Goal: Task Accomplishment & Management: Complete application form

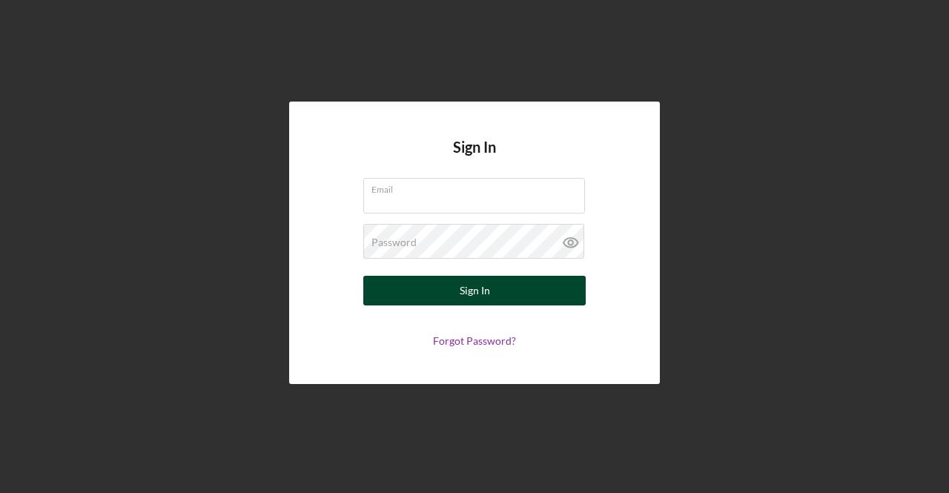
type input "[EMAIL_ADDRESS][DOMAIN_NAME]"
click at [421, 294] on button "Sign In" at bounding box center [474, 291] width 222 height 30
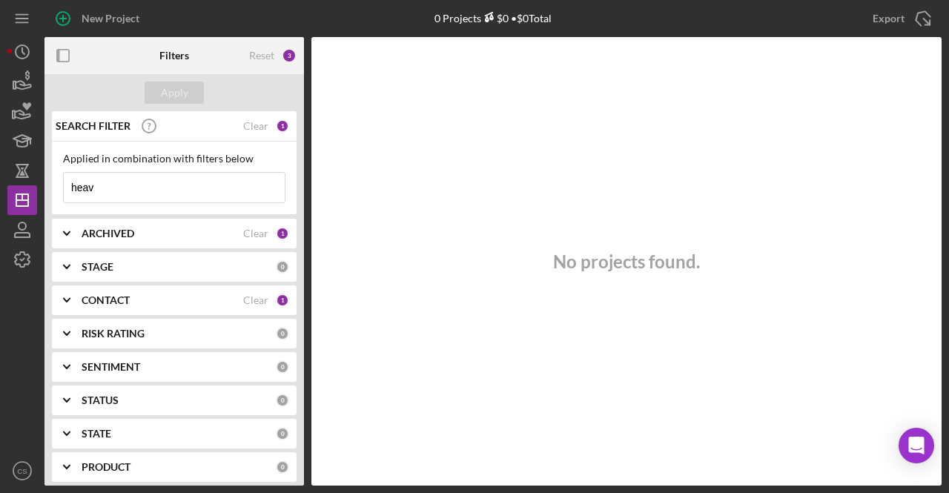
click at [96, 88] on div "Apply" at bounding box center [174, 92] width 260 height 37
click at [27, 84] on icon "button" at bounding box center [22, 81] width 37 height 37
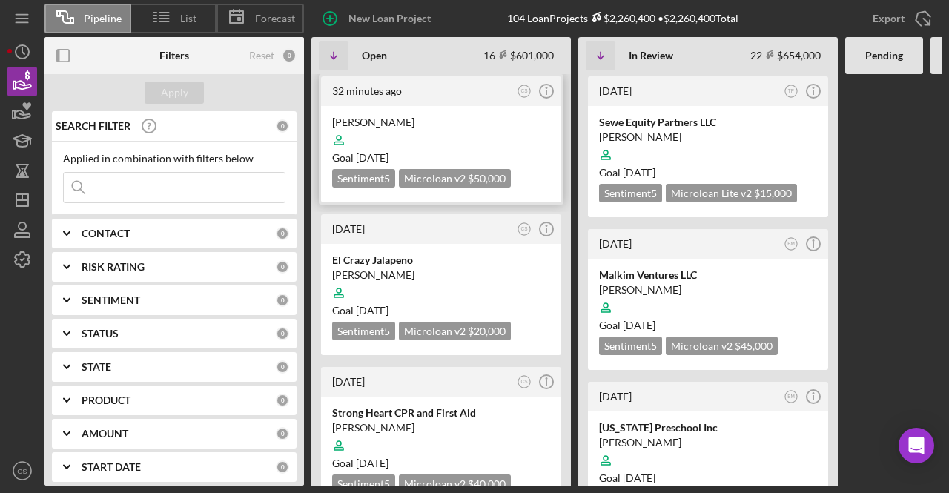
click at [403, 127] on div at bounding box center [441, 140] width 218 height 28
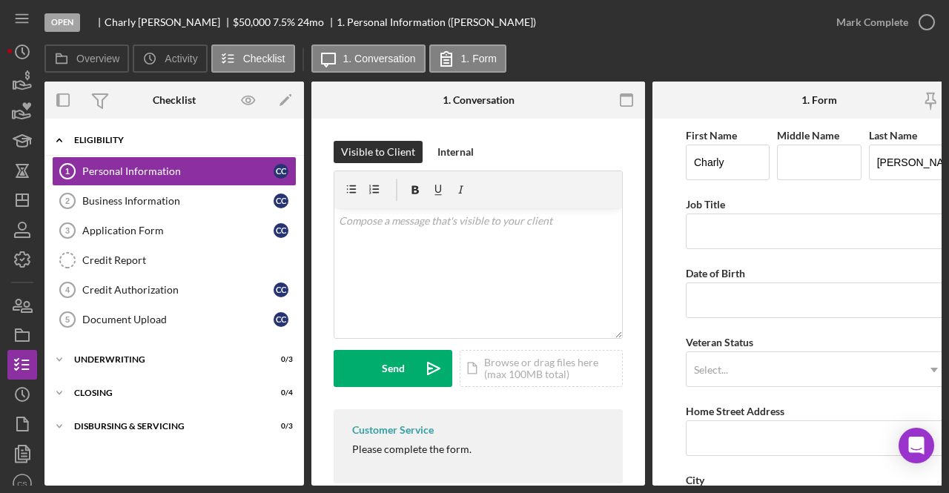
click at [200, 136] on div "Eligibility" at bounding box center [179, 140] width 211 height 9
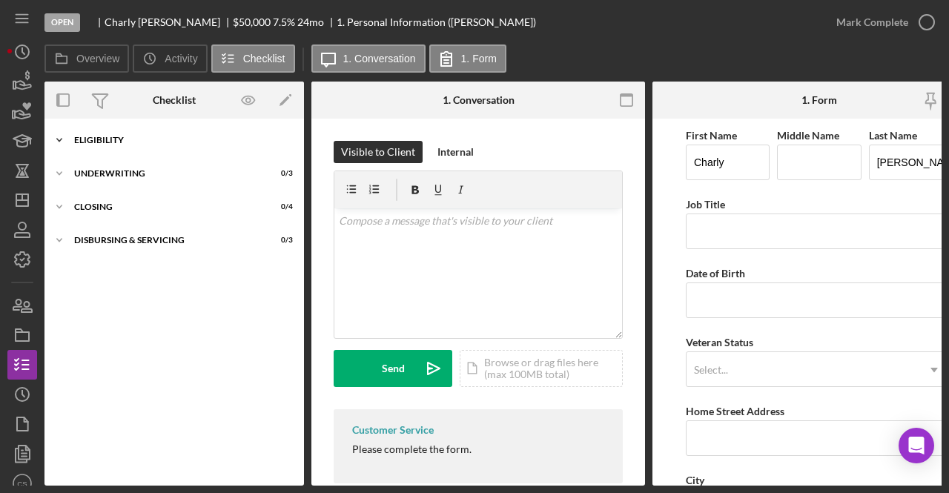
click at [200, 143] on div "Eligibility" at bounding box center [179, 140] width 211 height 9
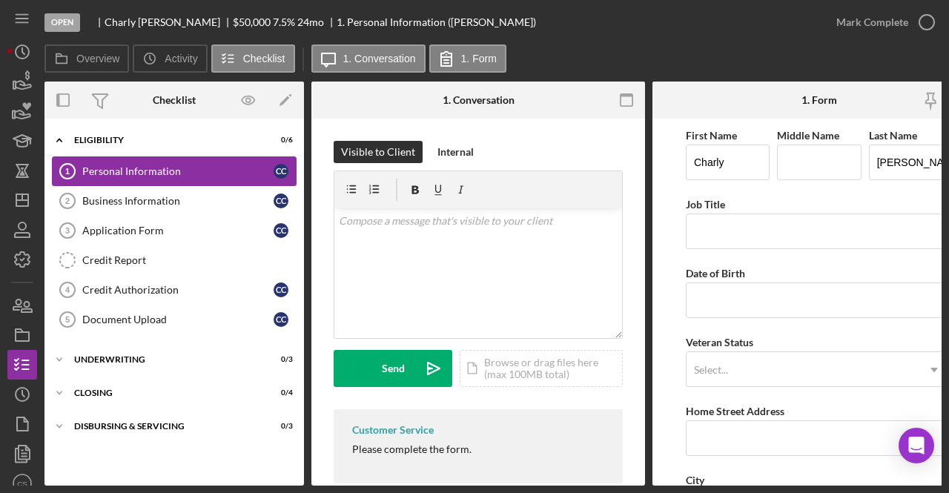
click at [169, 183] on link "Personal Information 1 Personal Information C C" at bounding box center [174, 171] width 245 height 30
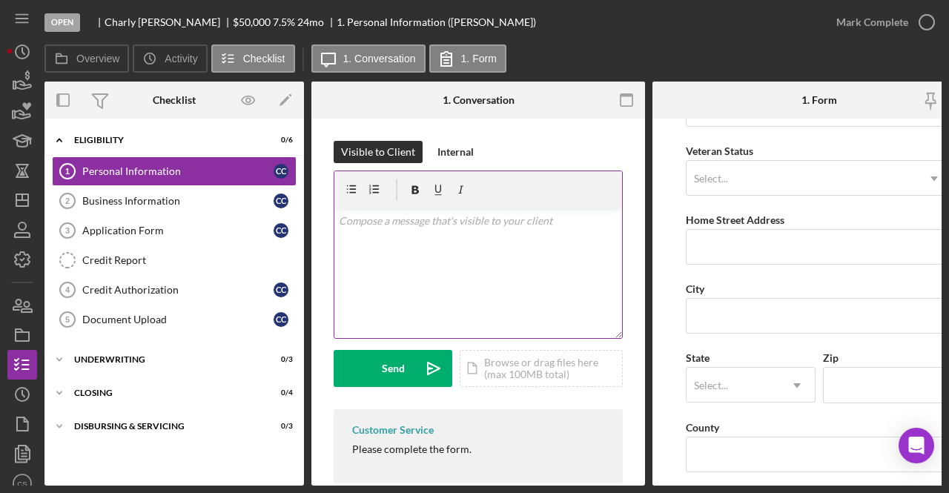
scroll to position [165, 0]
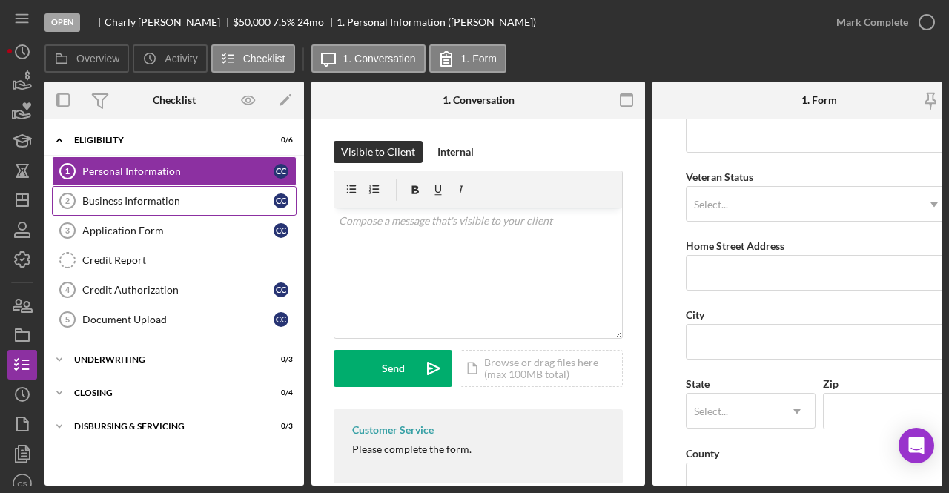
click at [220, 202] on div "Business Information" at bounding box center [177, 201] width 191 height 12
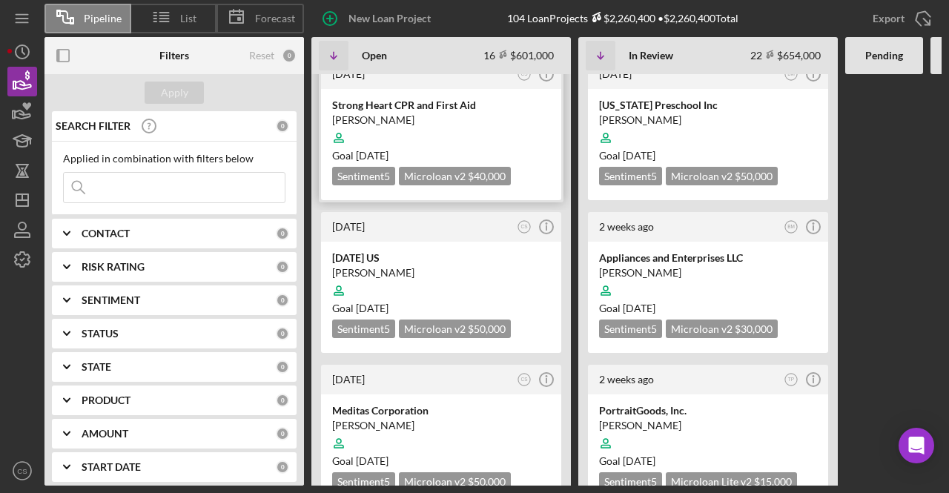
scroll to position [387, 0]
click at [402, 251] on div "[DATE] US" at bounding box center [441, 258] width 218 height 15
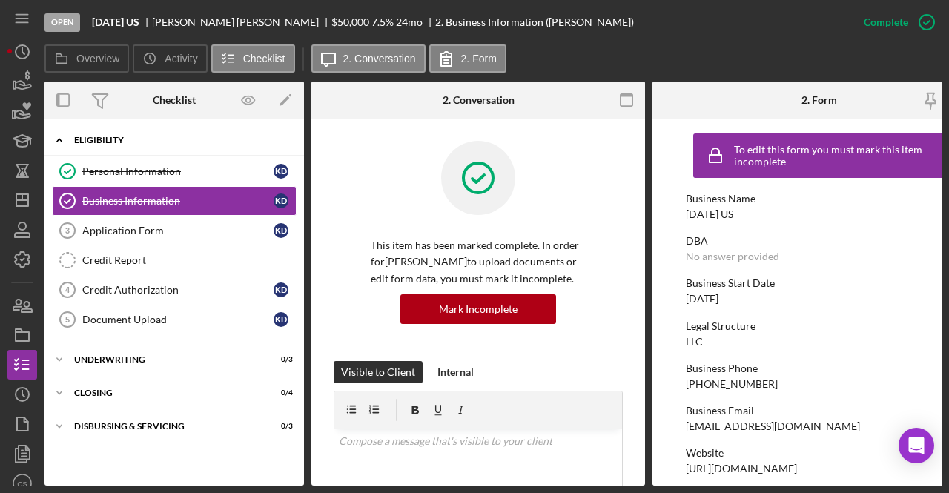
click at [131, 137] on div "Eligibility" at bounding box center [179, 140] width 211 height 9
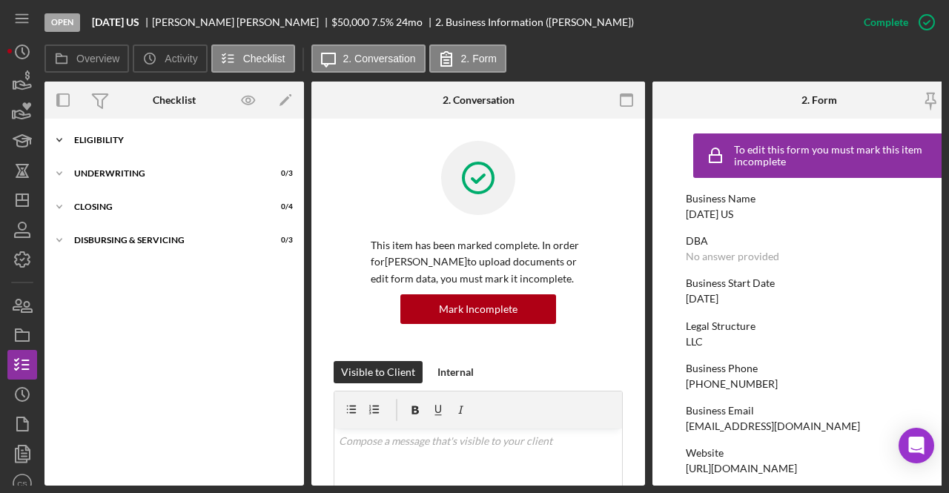
click at [79, 136] on div "Eligibility" at bounding box center [179, 140] width 211 height 9
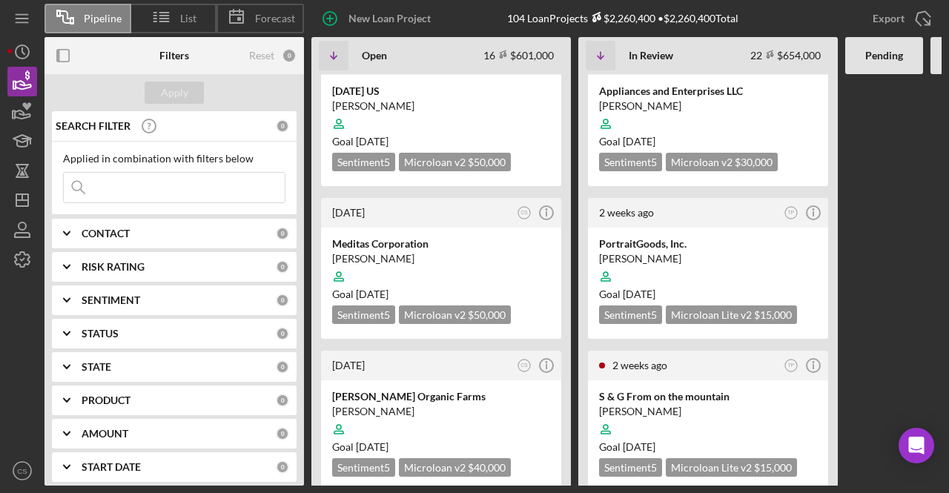
scroll to position [591, 0]
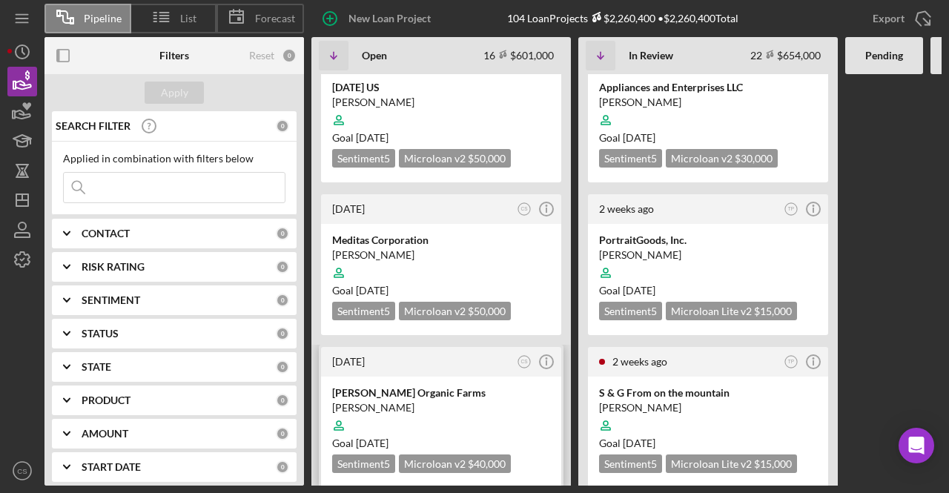
click at [378, 400] on div "[PERSON_NAME]" at bounding box center [441, 407] width 218 height 15
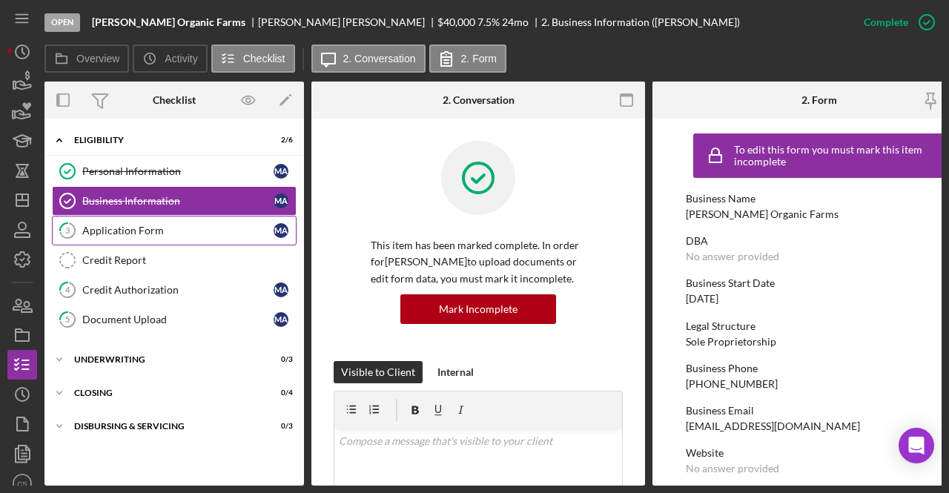
click at [220, 233] on div "Application Form" at bounding box center [177, 231] width 191 height 12
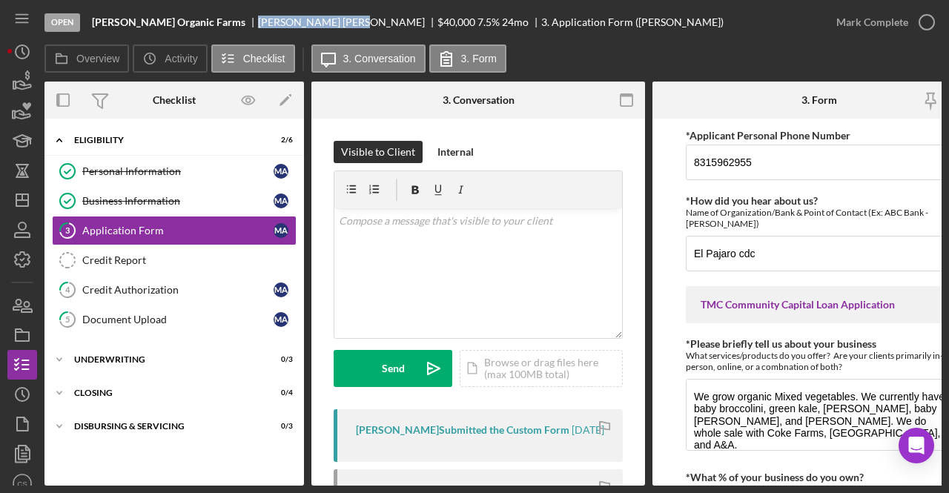
drag, startPoint x: 203, startPoint y: 21, endPoint x: 260, endPoint y: 30, distance: 57.2
click at [260, 30] on div "Open [PERSON_NAME] Organic Farms [PERSON_NAME] $40,000 $40,000 7.5 % 24 mo 3. A…" at bounding box center [432, 22] width 777 height 44
copy div "[PERSON_NAME]"
click at [230, 174] on div "Personal Information" at bounding box center [177, 171] width 191 height 12
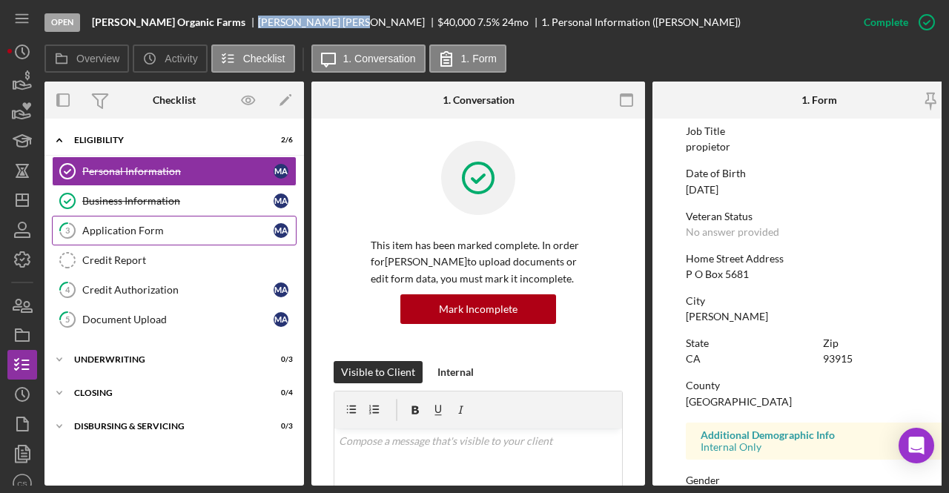
click at [150, 221] on link "3 Application Form M A" at bounding box center [174, 231] width 245 height 30
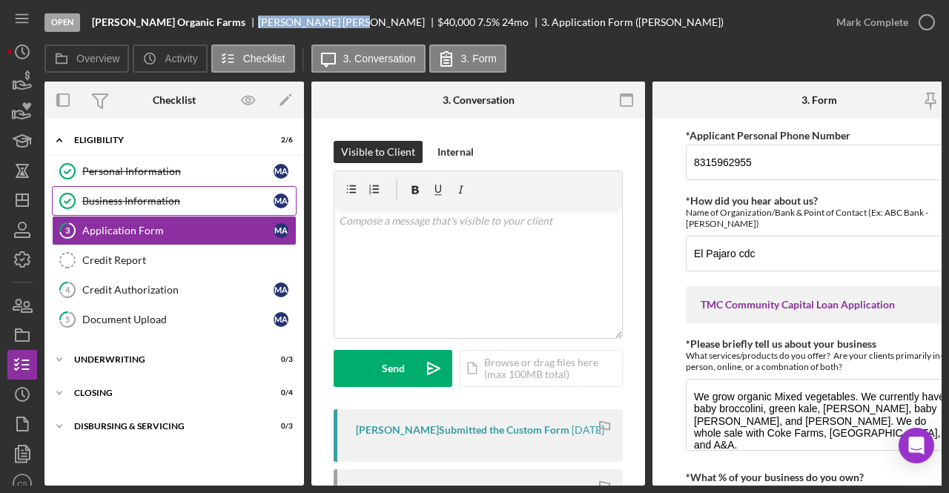
click at [190, 196] on div "Business Information" at bounding box center [177, 201] width 191 height 12
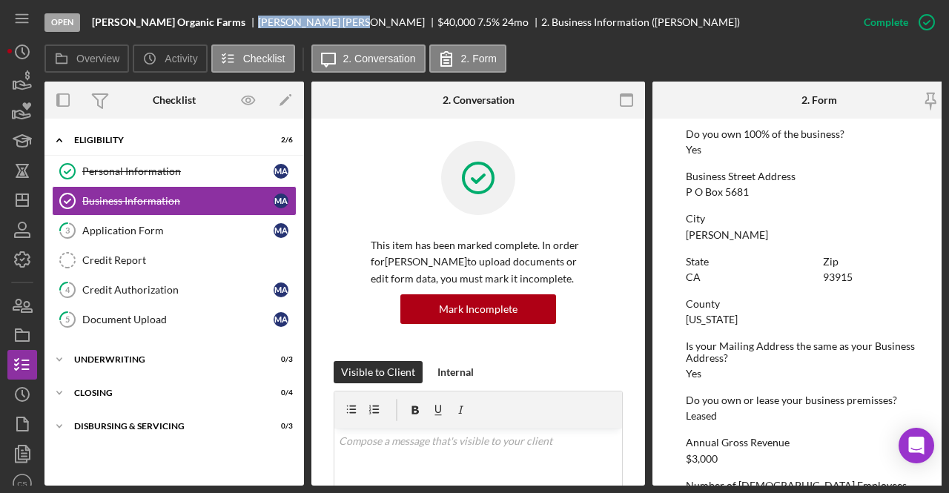
scroll to position [584, 0]
click at [175, 222] on link "3 Application Form M A" at bounding box center [174, 231] width 245 height 30
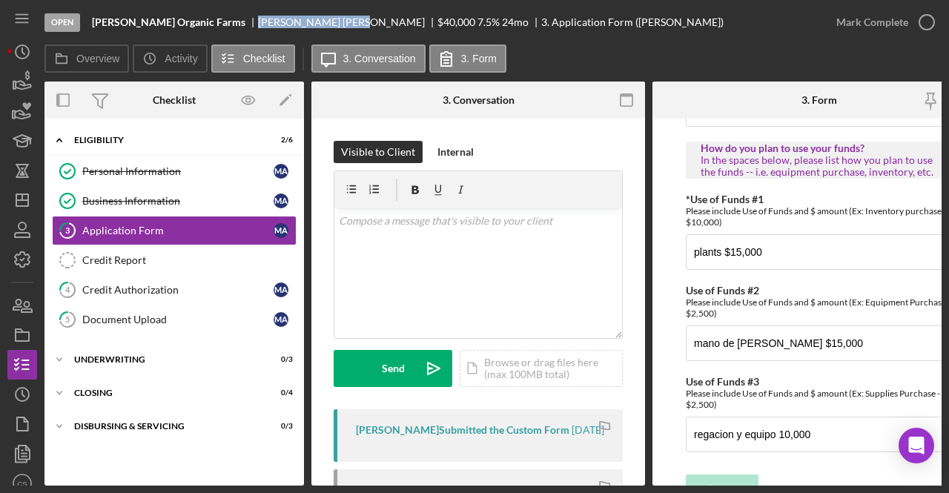
scroll to position [975, 0]
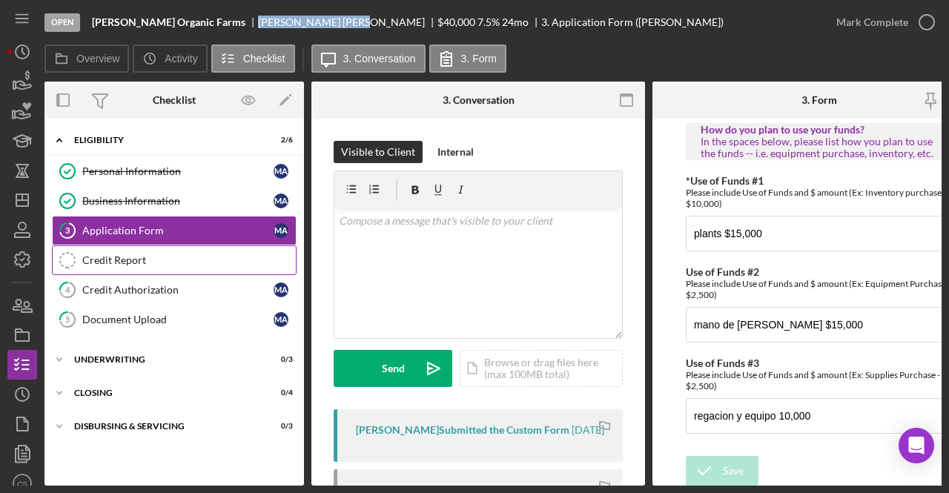
click at [233, 262] on div "Credit Report" at bounding box center [189, 260] width 214 height 12
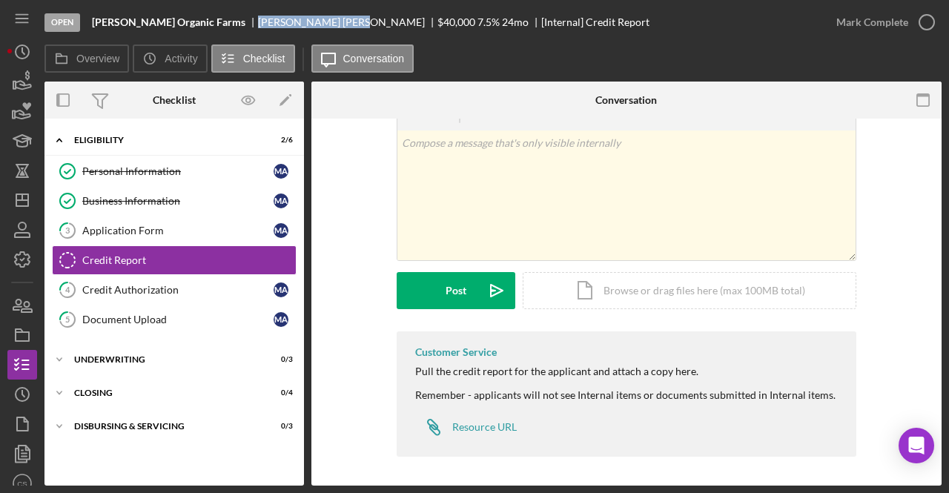
scroll to position [48, 0]
click at [222, 296] on link "4 Credit Authorization M A" at bounding box center [174, 290] width 245 height 30
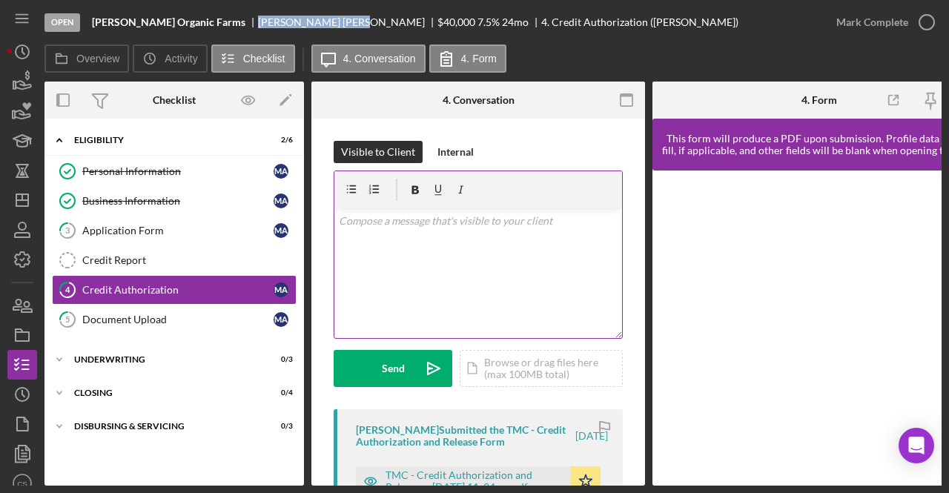
scroll to position [158, 0]
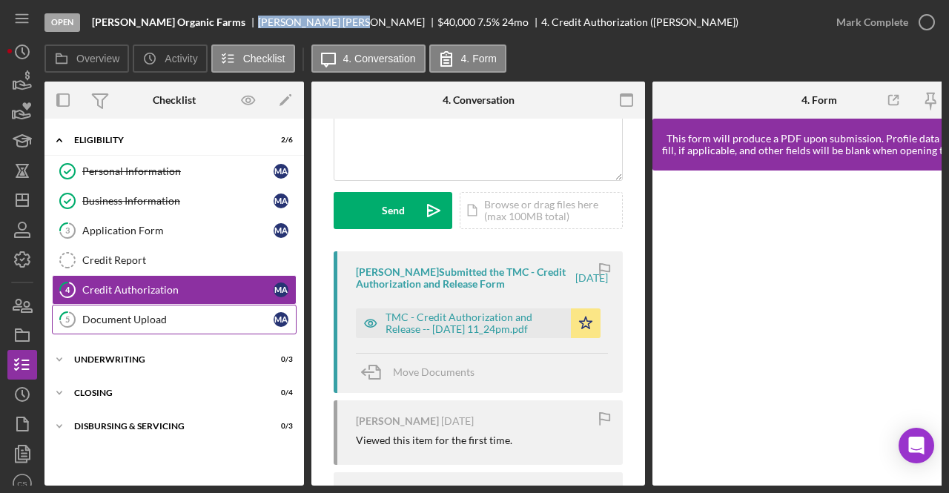
click at [209, 318] on div "Document Upload" at bounding box center [177, 320] width 191 height 12
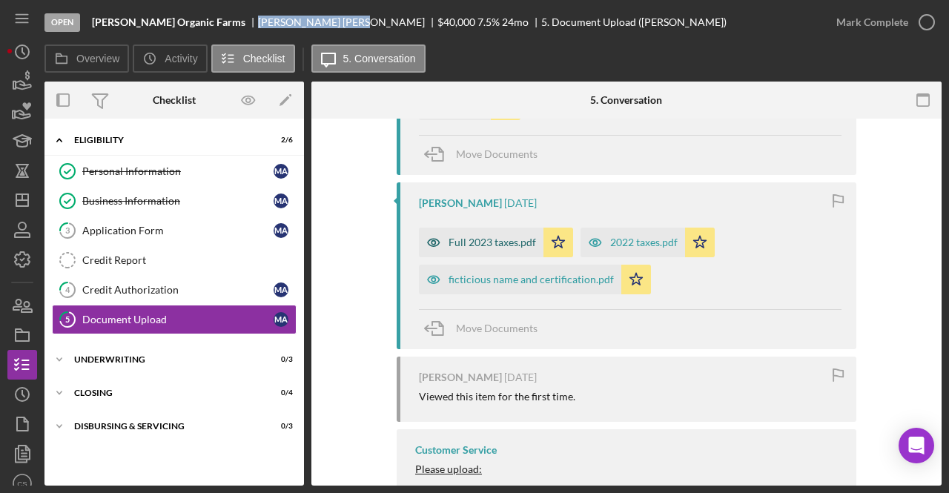
scroll to position [251, 0]
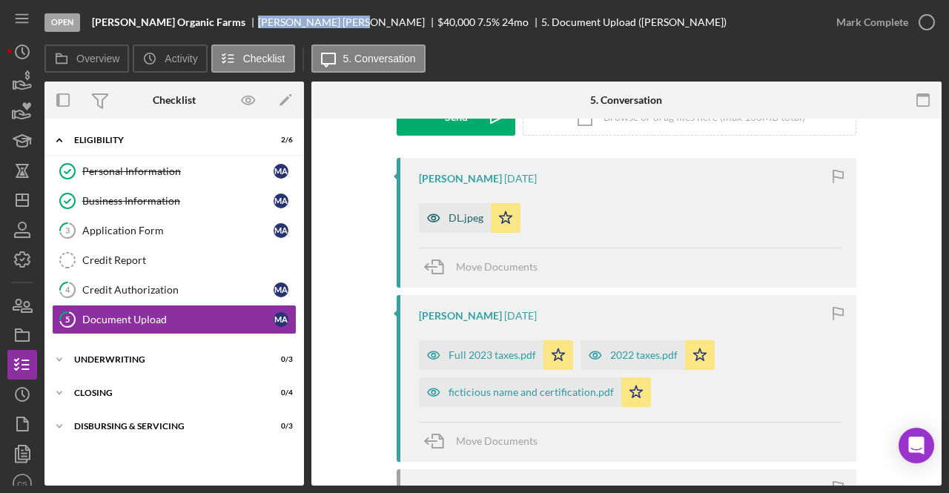
click at [462, 225] on div "DL.jpeg" at bounding box center [455, 218] width 72 height 30
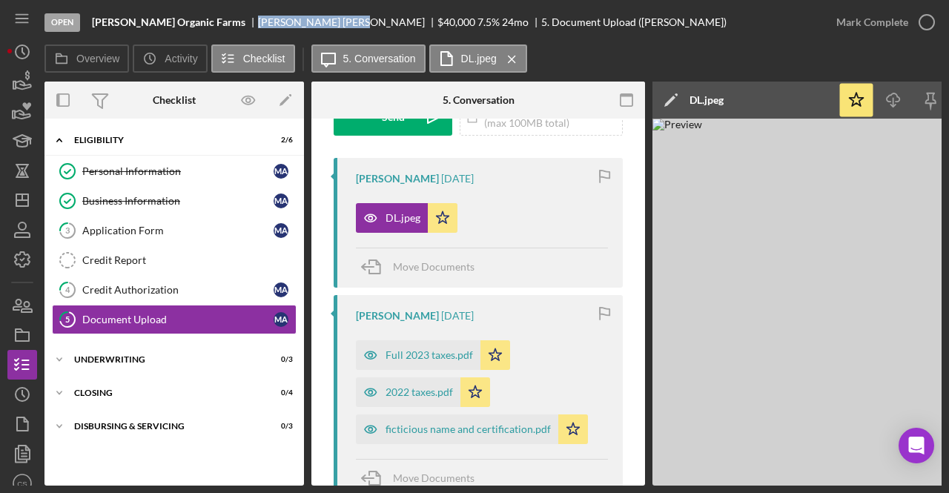
click at [817, 217] on img at bounding box center [875, 302] width 445 height 367
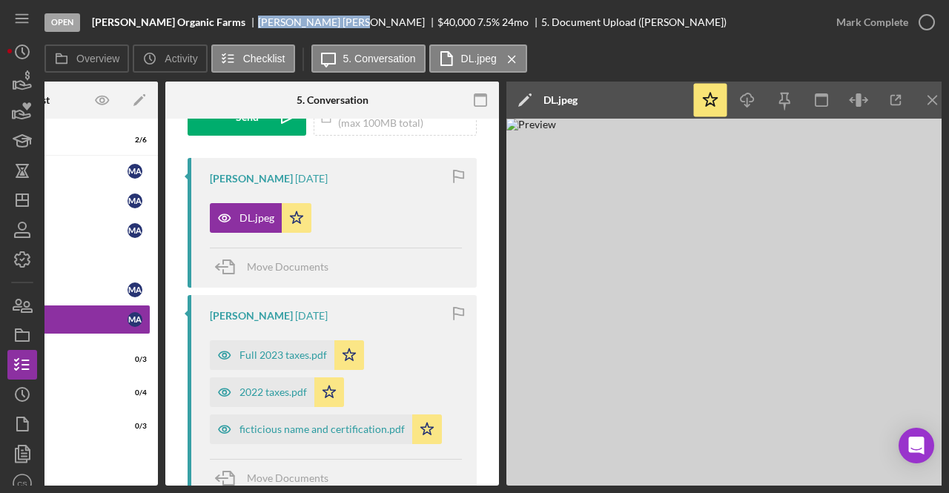
scroll to position [0, 156]
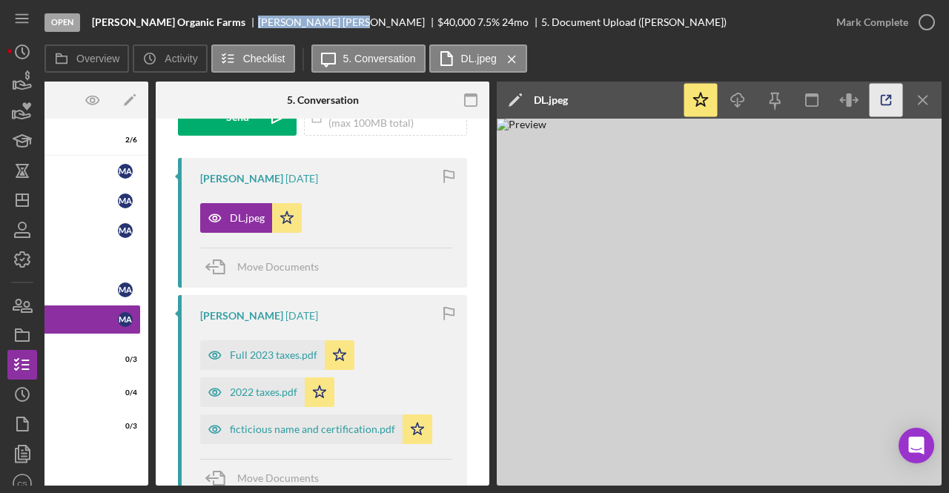
click at [880, 97] on icon "button" at bounding box center [886, 100] width 33 height 33
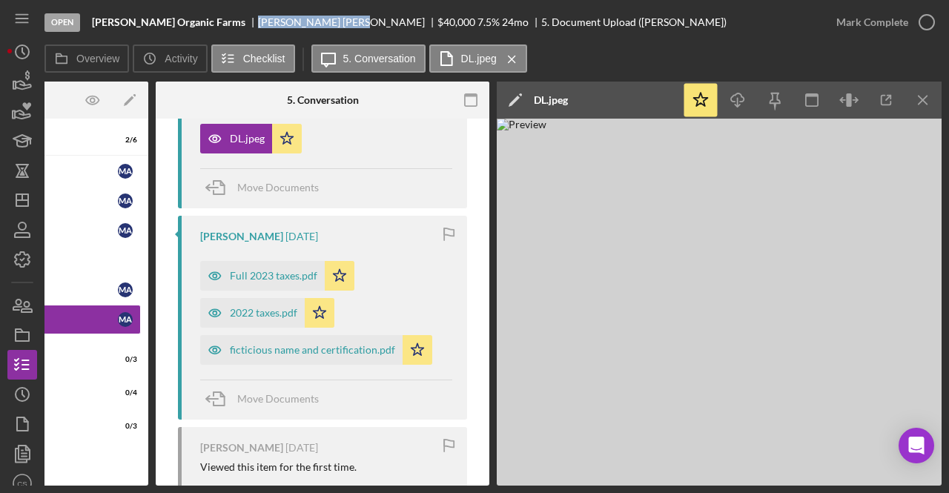
scroll to position [0, 0]
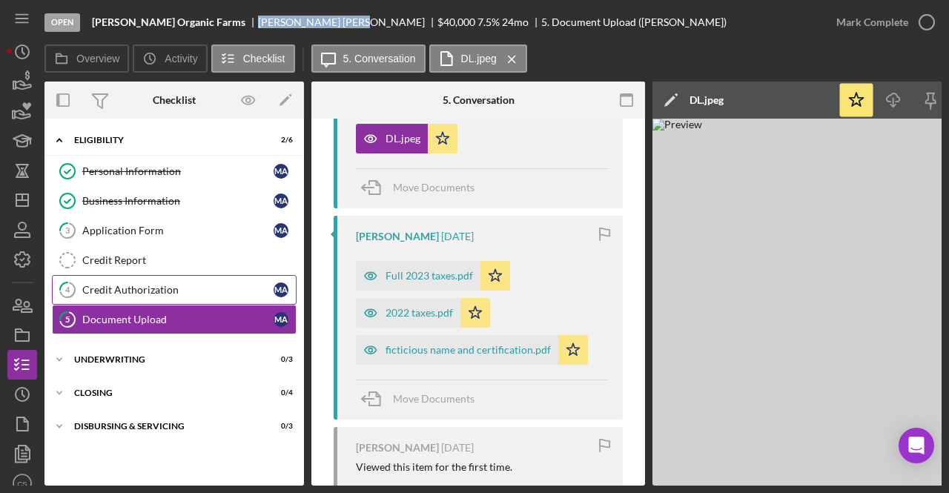
click at [133, 284] on div "Credit Authorization" at bounding box center [177, 290] width 191 height 12
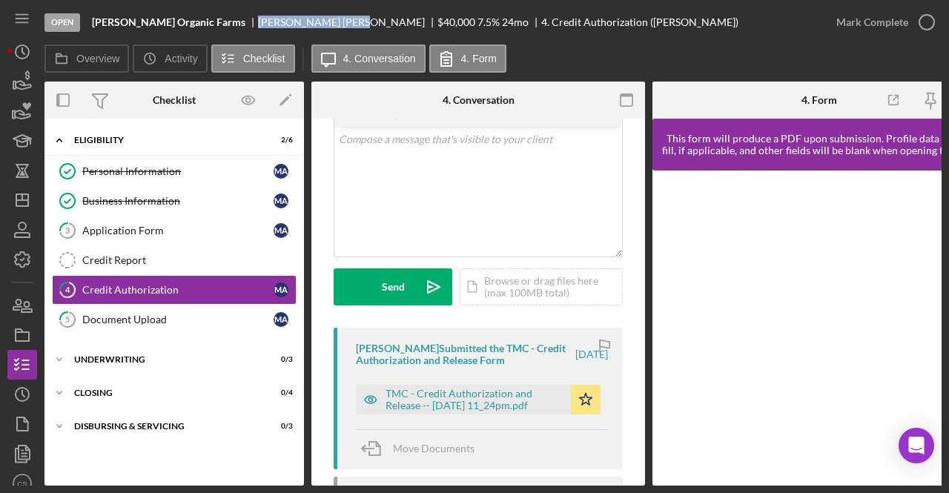
scroll to position [82, 0]
click at [451, 383] on div "TMC - Credit Authorization and Release -- [DATE] 11_24pm.pdf Icon/Star" at bounding box center [482, 395] width 252 height 37
click at [446, 406] on div "TMC - Credit Authorization and Release -- [DATE] 11_24pm.pdf" at bounding box center [475, 399] width 178 height 24
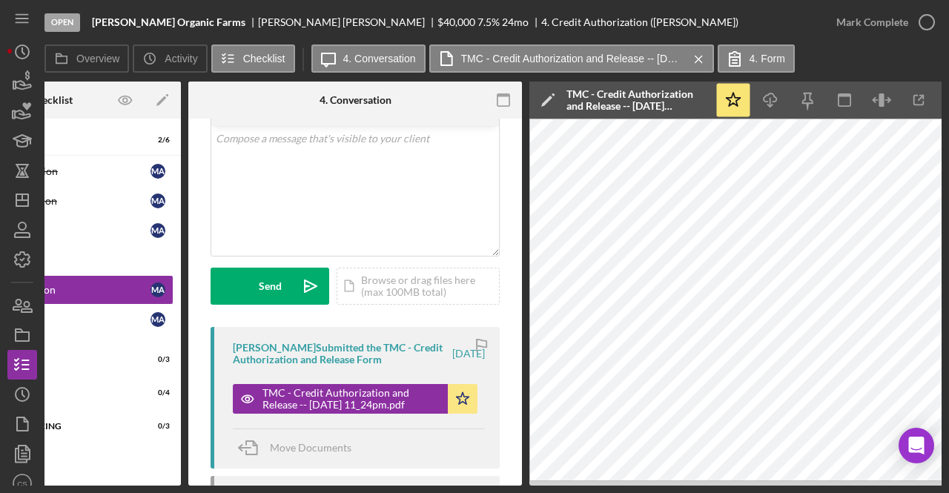
scroll to position [0, 128]
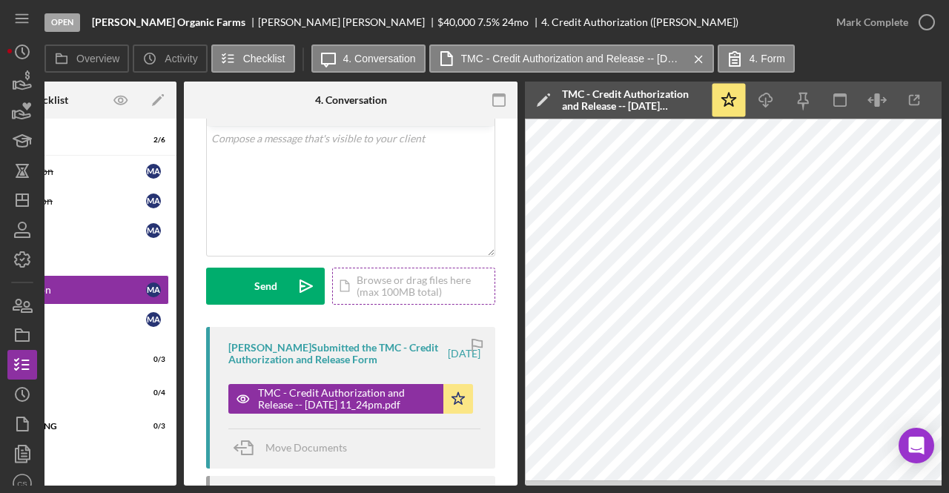
click at [366, 283] on div "Icon/Document Browse or drag files here (max 100MB total) Tap to choose files o…" at bounding box center [413, 286] width 163 height 37
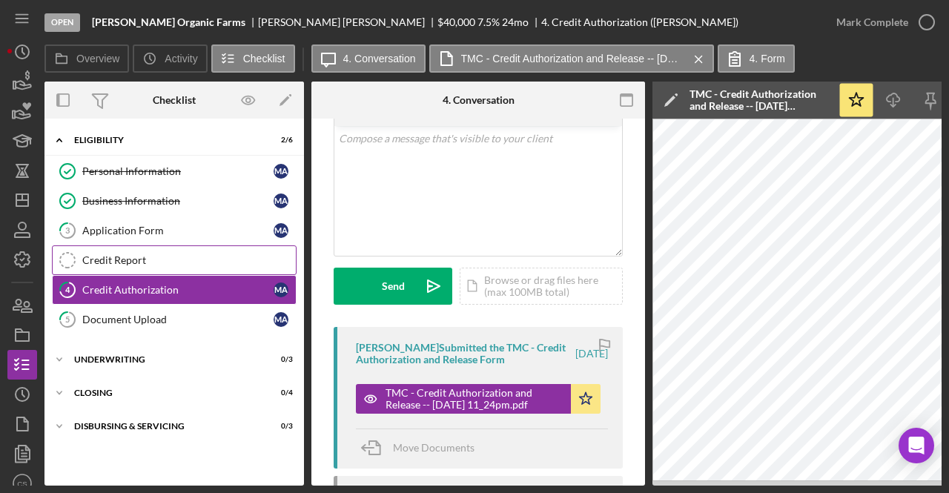
click at [102, 265] on link "Credit Report Credit Report" at bounding box center [174, 260] width 245 height 30
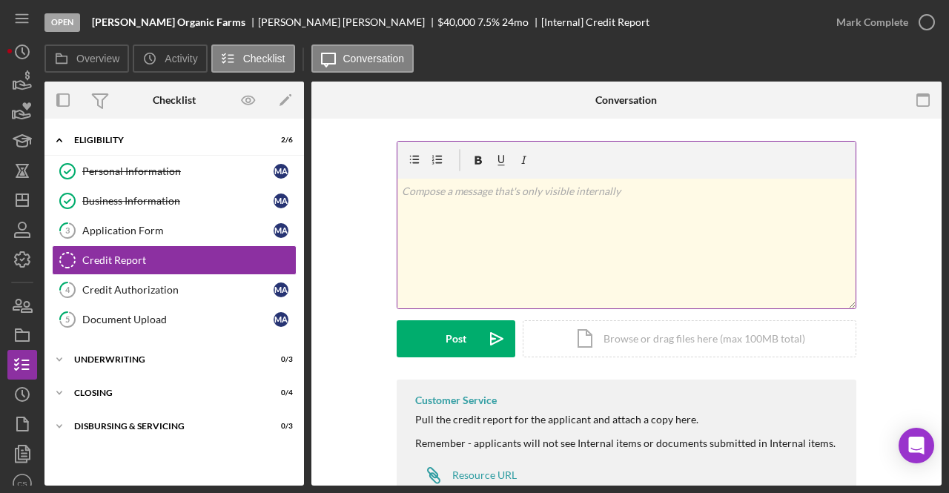
click at [530, 260] on div "v Color teal Color pink Remove color Add row above Add row below Add column bef…" at bounding box center [627, 244] width 458 height 130
click at [605, 357] on div "v Color teal Color pink Remove color Add row above Add row below Add column bef…" at bounding box center [627, 260] width 460 height 239
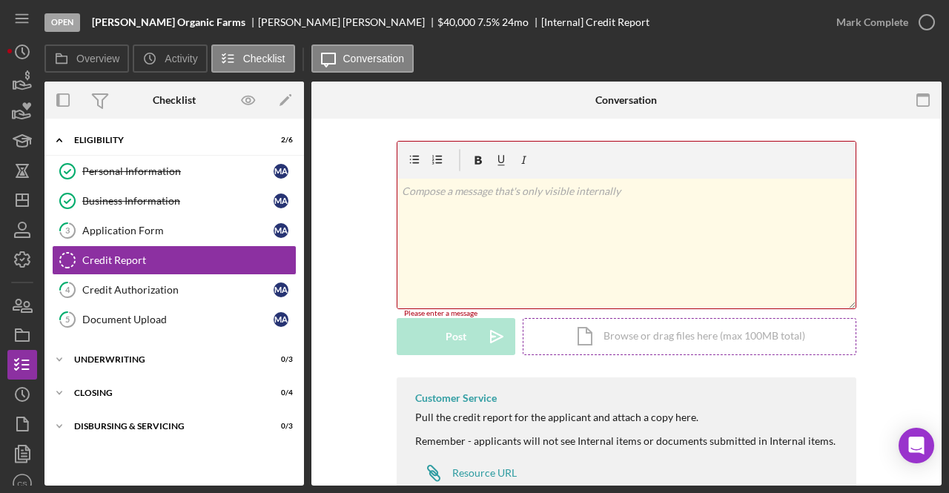
click at [610, 336] on div "Icon/Document Browse or drag files here (max 100MB total) Tap to choose files o…" at bounding box center [690, 336] width 334 height 37
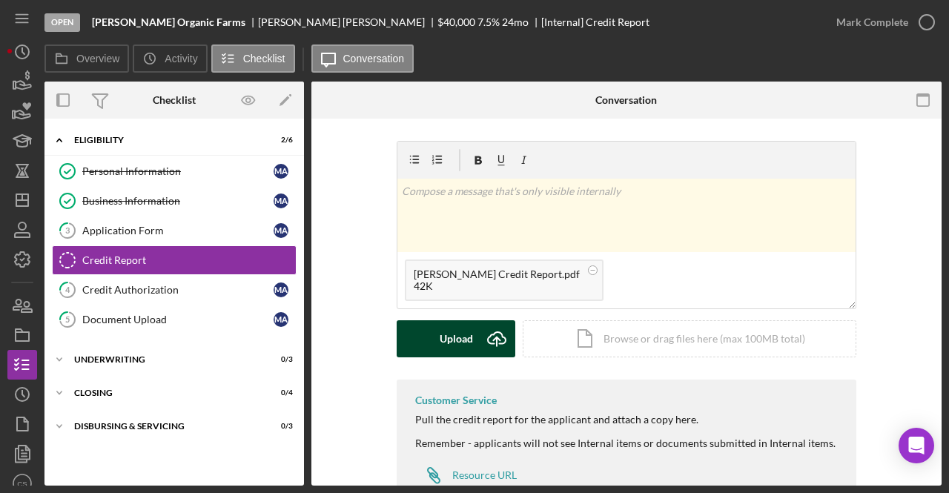
click at [466, 352] on div "Upload" at bounding box center [456, 338] width 33 height 37
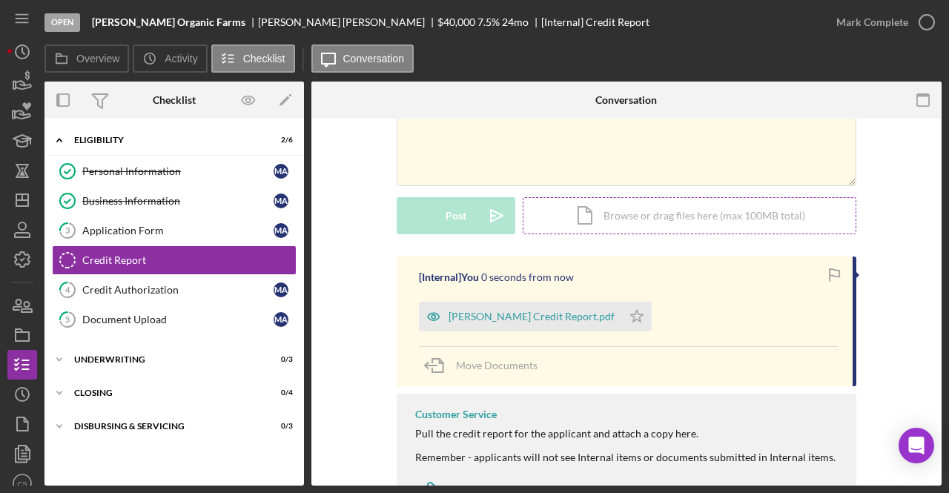
scroll to position [124, 0]
click at [648, 314] on icon "Icon/Star" at bounding box center [637, 316] width 30 height 30
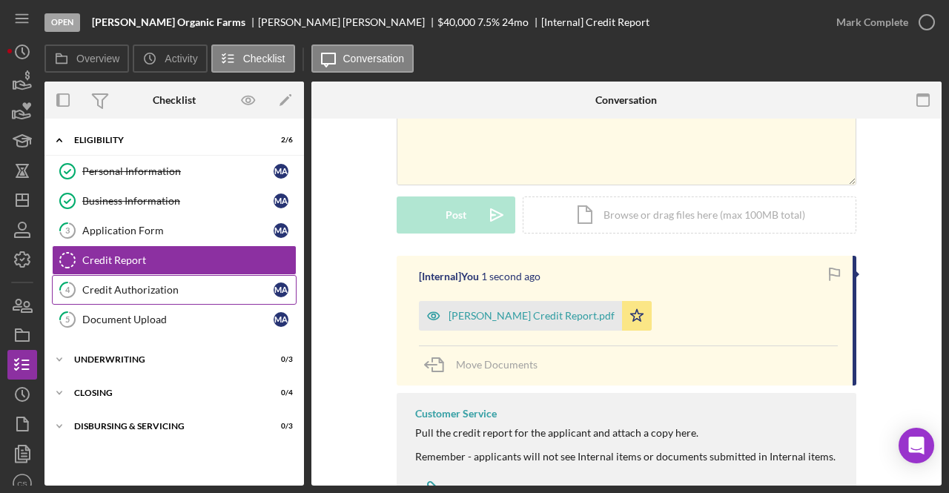
click at [243, 280] on link "4 Credit Authorization M A" at bounding box center [174, 290] width 245 height 30
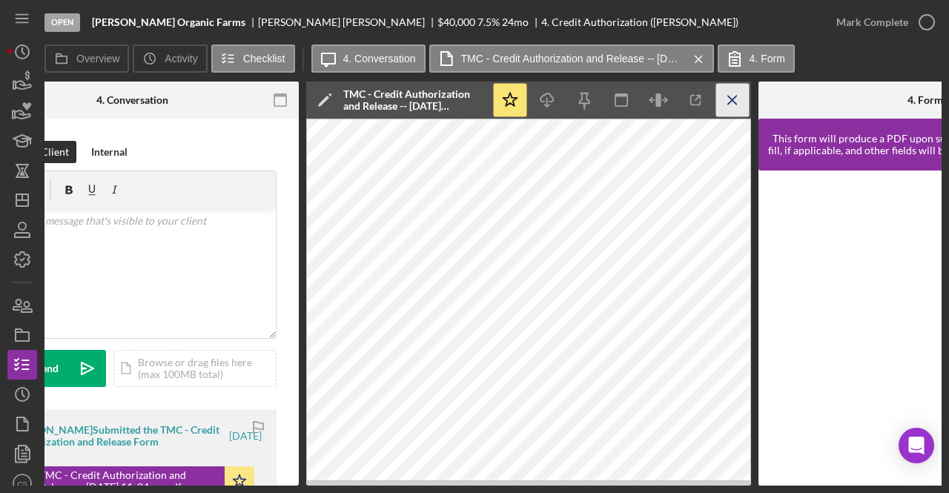
click at [730, 109] on icon "Icon/Menu Close" at bounding box center [732, 100] width 33 height 33
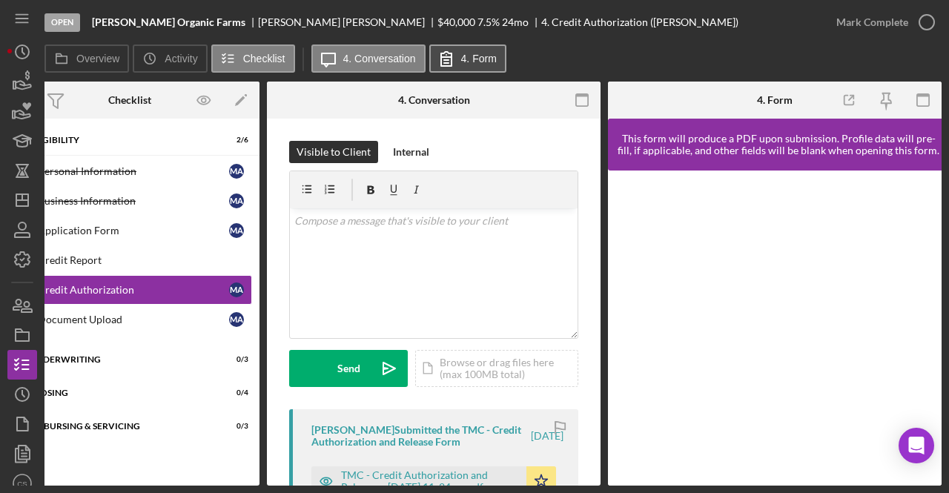
click at [484, 56] on label "4. Form" at bounding box center [479, 59] width 36 height 12
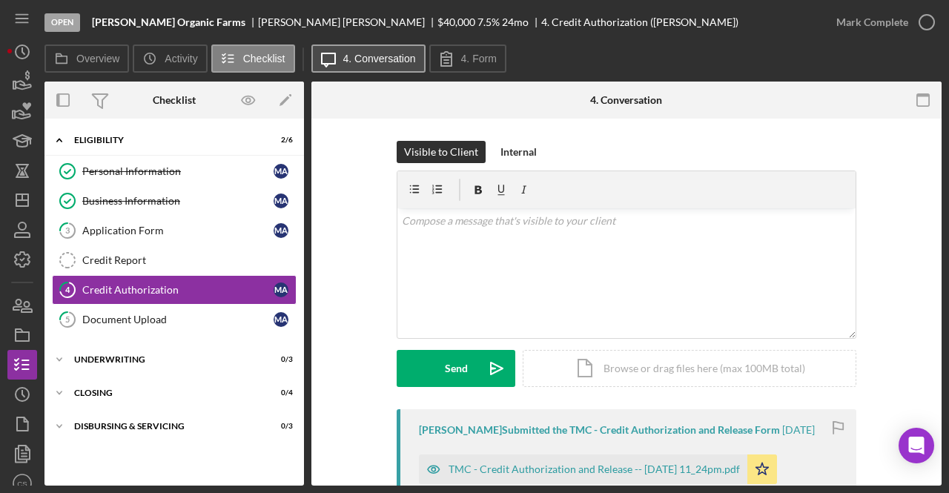
click at [404, 53] on label "4. Conversation" at bounding box center [379, 59] width 73 height 12
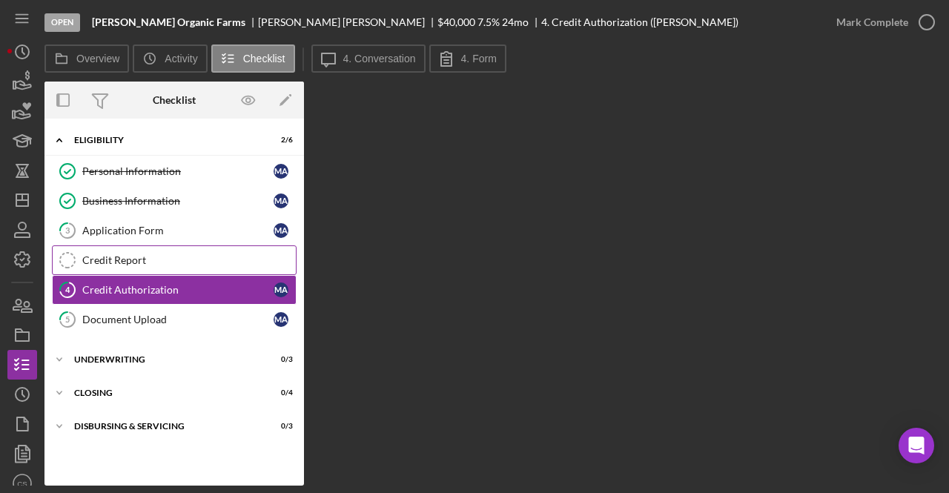
click at [200, 258] on div "Credit Report" at bounding box center [189, 260] width 214 height 12
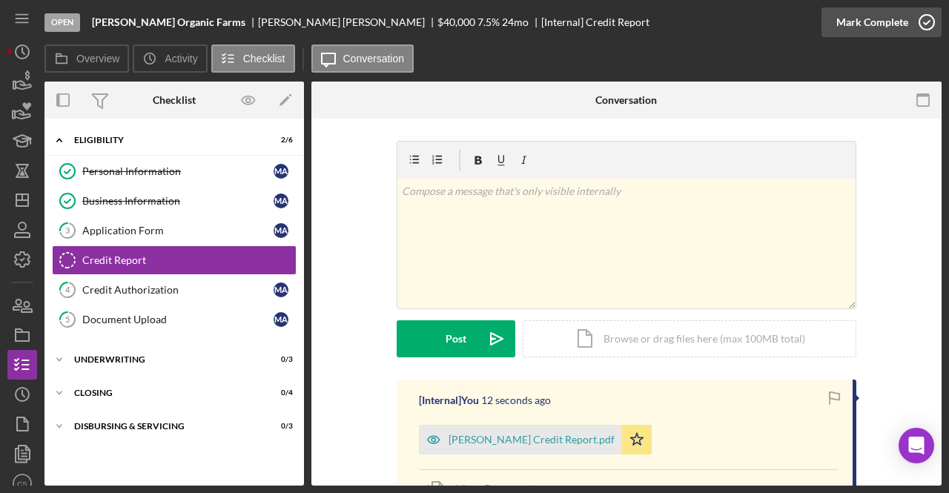
click at [924, 19] on icon "button" at bounding box center [927, 22] width 37 height 37
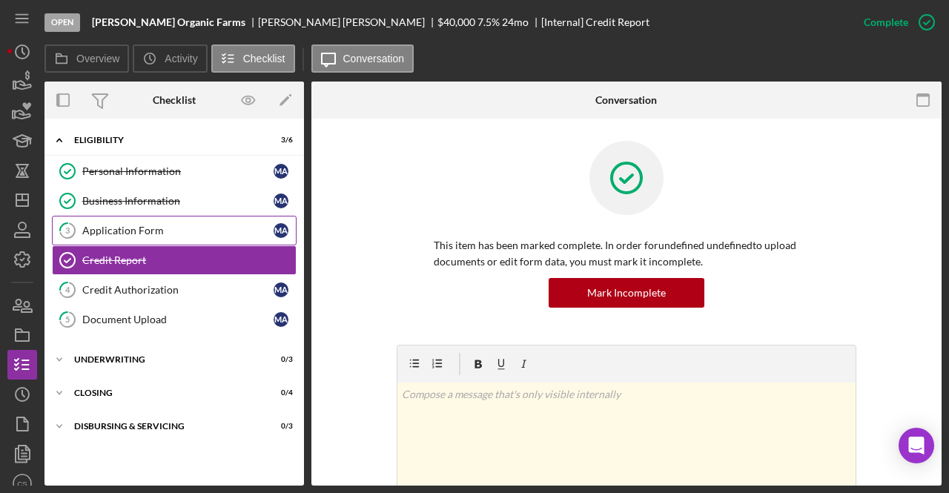
click at [205, 225] on div "Application Form" at bounding box center [177, 231] width 191 height 12
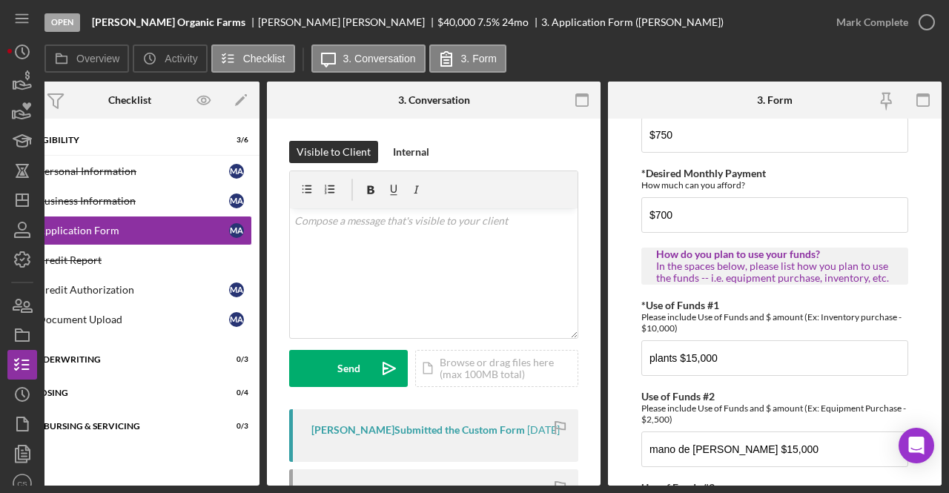
scroll to position [975, 0]
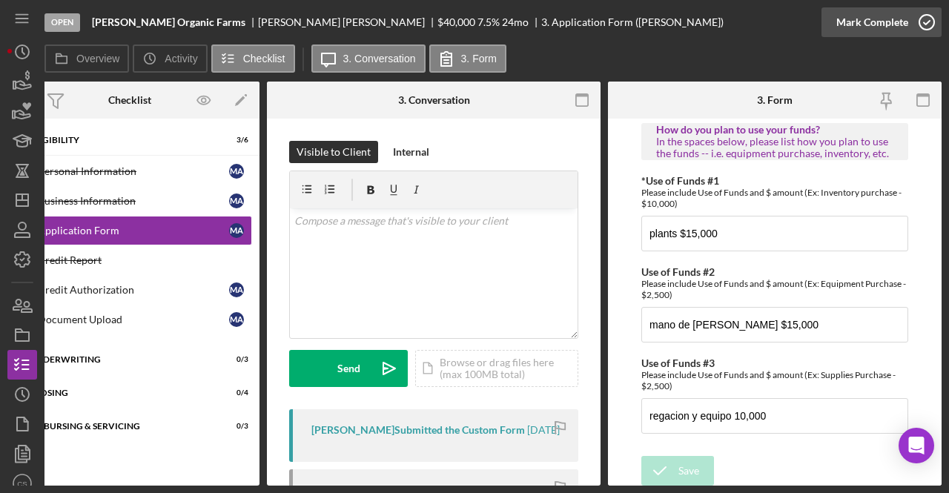
click at [919, 21] on icon "button" at bounding box center [927, 22] width 37 height 37
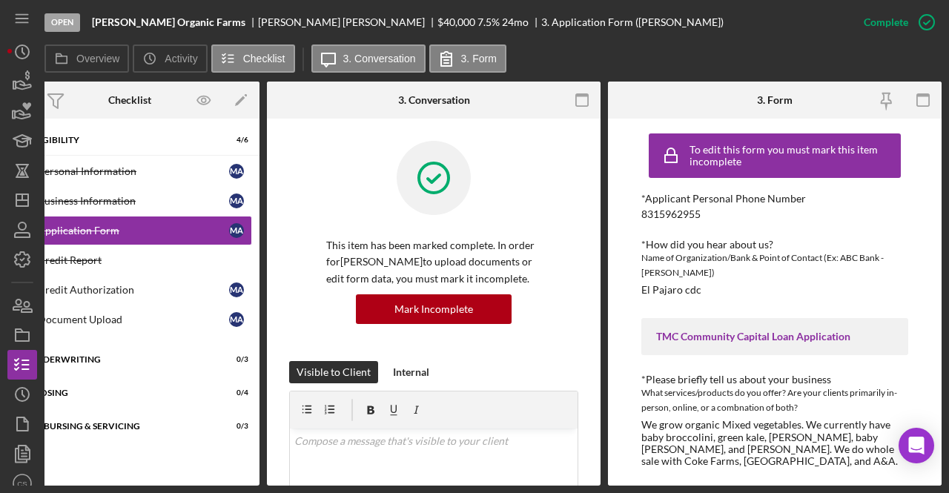
scroll to position [0, 0]
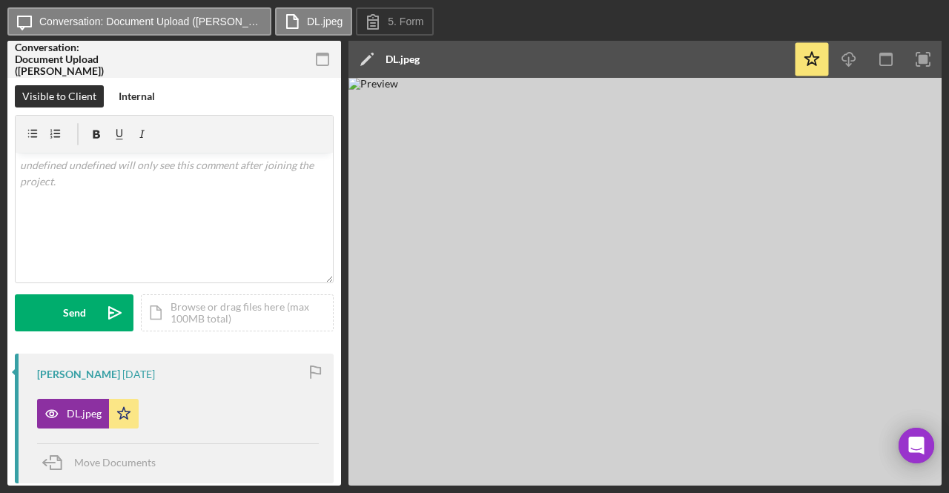
drag, startPoint x: 516, startPoint y: 324, endPoint x: 570, endPoint y: 404, distance: 96.3
click at [570, 404] on img at bounding box center [645, 282] width 593 height 408
